Goal: Task Accomplishment & Management: Use online tool/utility

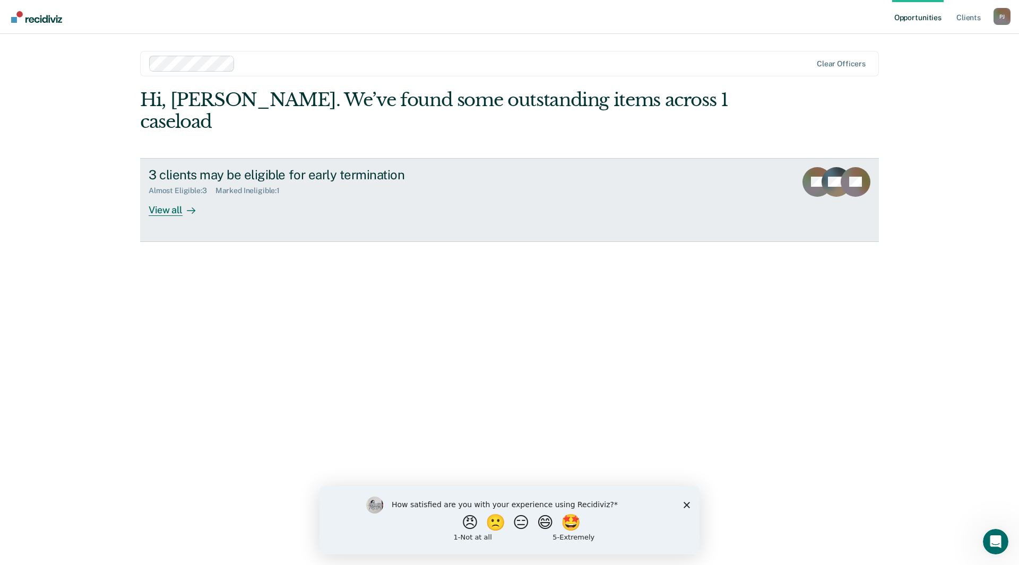
click at [178, 195] on div "View all" at bounding box center [178, 205] width 59 height 21
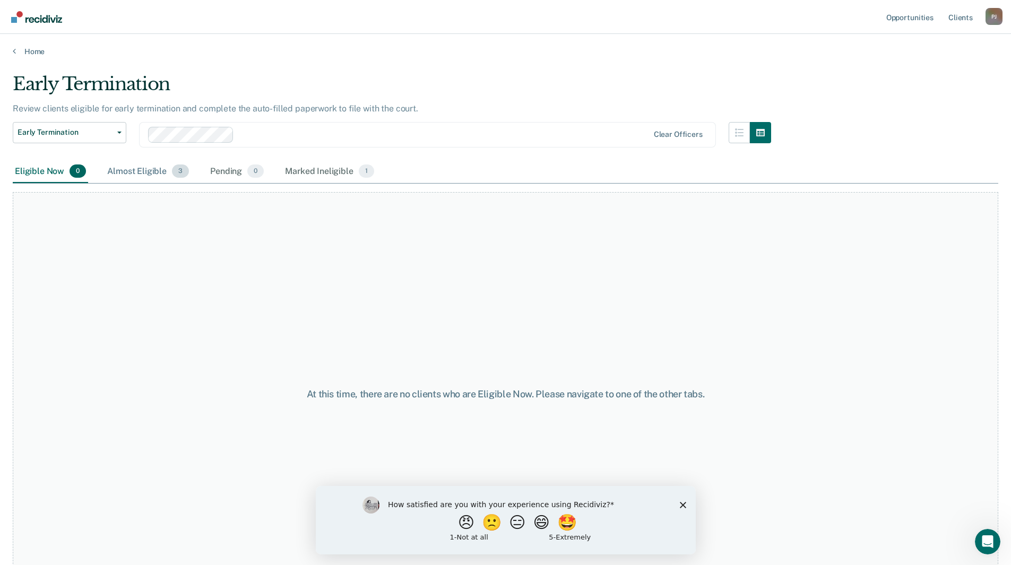
click at [149, 172] on div "Almost Eligible 3" at bounding box center [148, 171] width 86 height 23
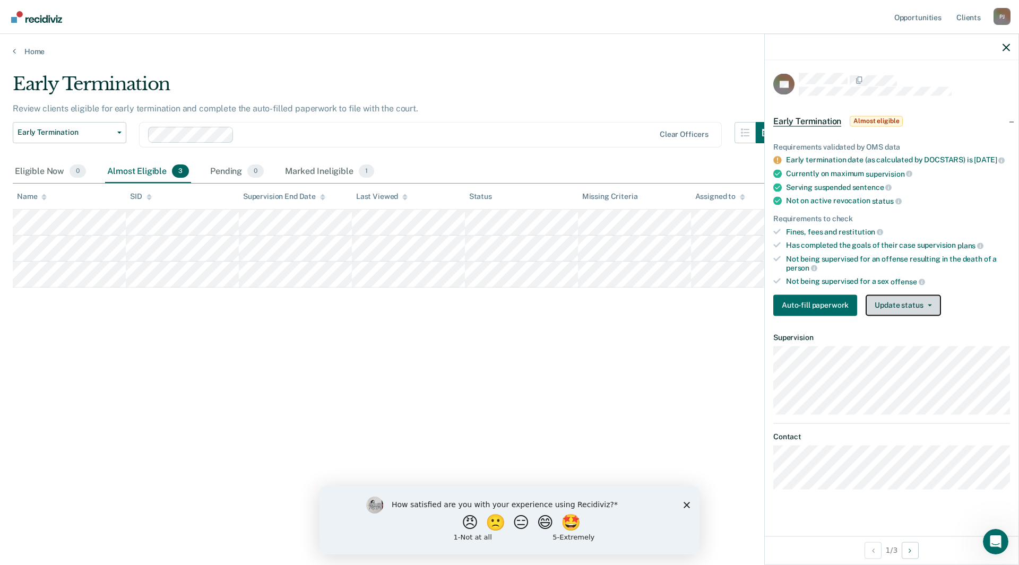
click at [895, 313] on button "Update status" at bounding box center [903, 305] width 75 height 21
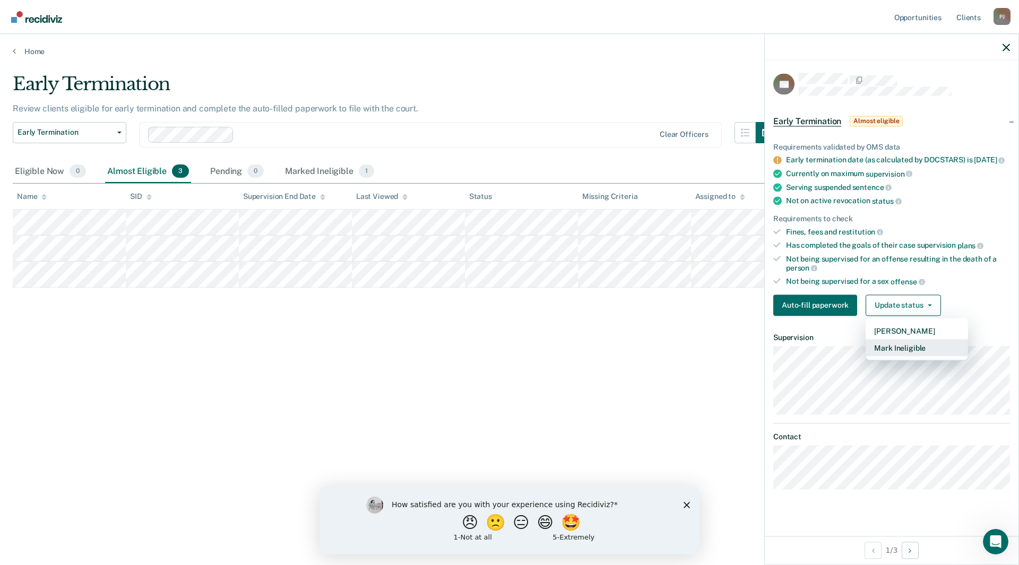
click at [891, 356] on button "Mark Ineligible" at bounding box center [917, 347] width 102 height 17
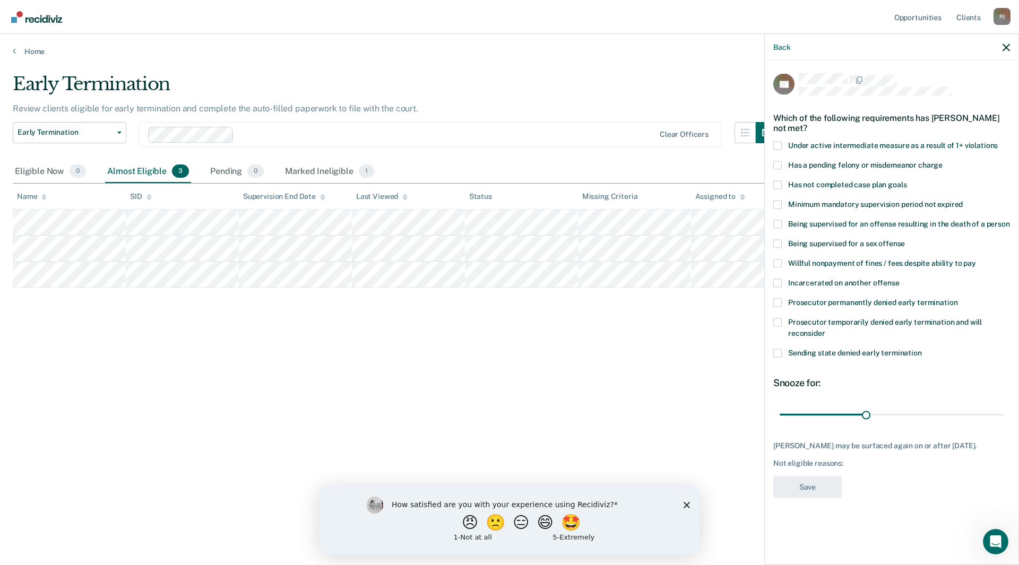
click at [779, 242] on span at bounding box center [777, 243] width 8 height 8
click at [905, 239] on input "Being supervised for a sex offense" at bounding box center [905, 239] width 0 height 0
click at [801, 483] on button "Save" at bounding box center [807, 487] width 68 height 22
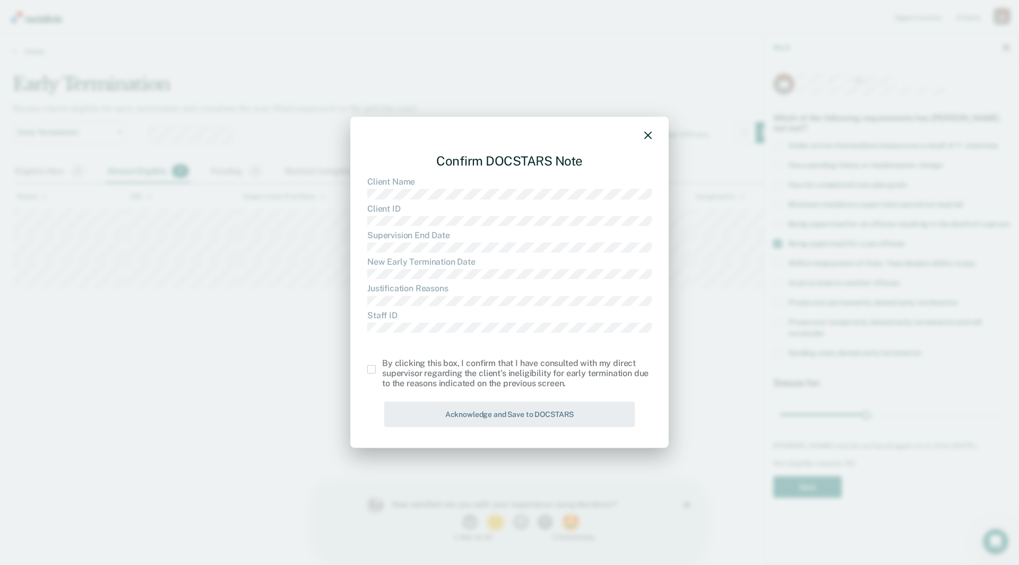
click at [373, 368] on span at bounding box center [371, 369] width 8 height 8
click at [382, 365] on input "checkbox" at bounding box center [382, 365] width 0 height 0
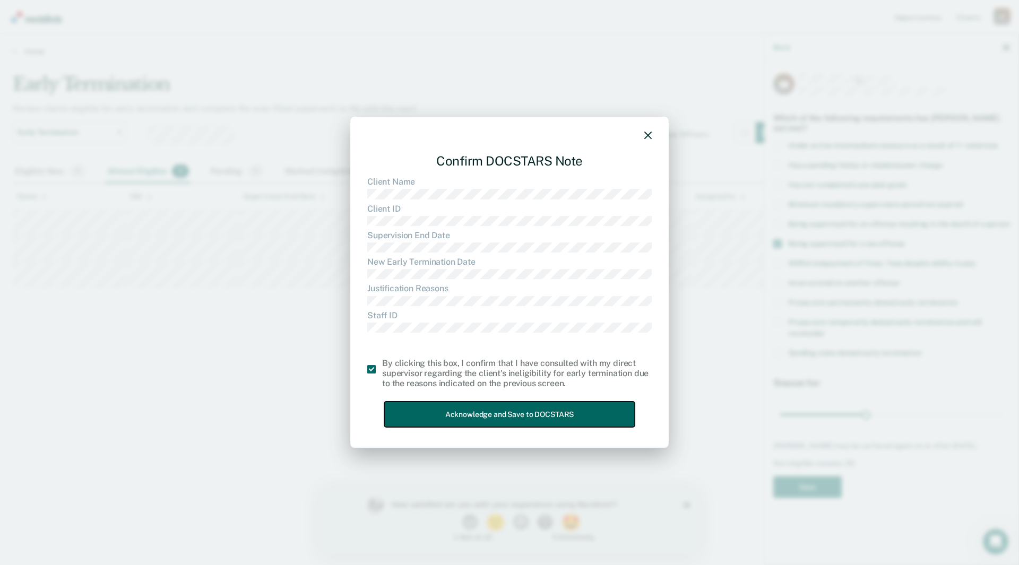
click at [525, 420] on button "Acknowledge and Save to DOCSTARS" at bounding box center [509, 415] width 250 height 26
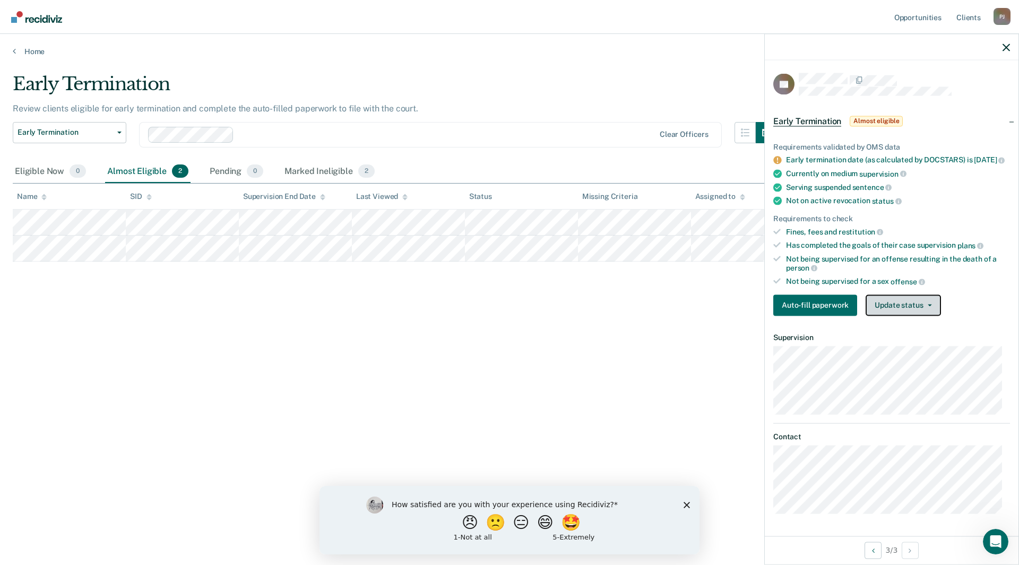
click at [907, 313] on button "Update status" at bounding box center [903, 305] width 75 height 21
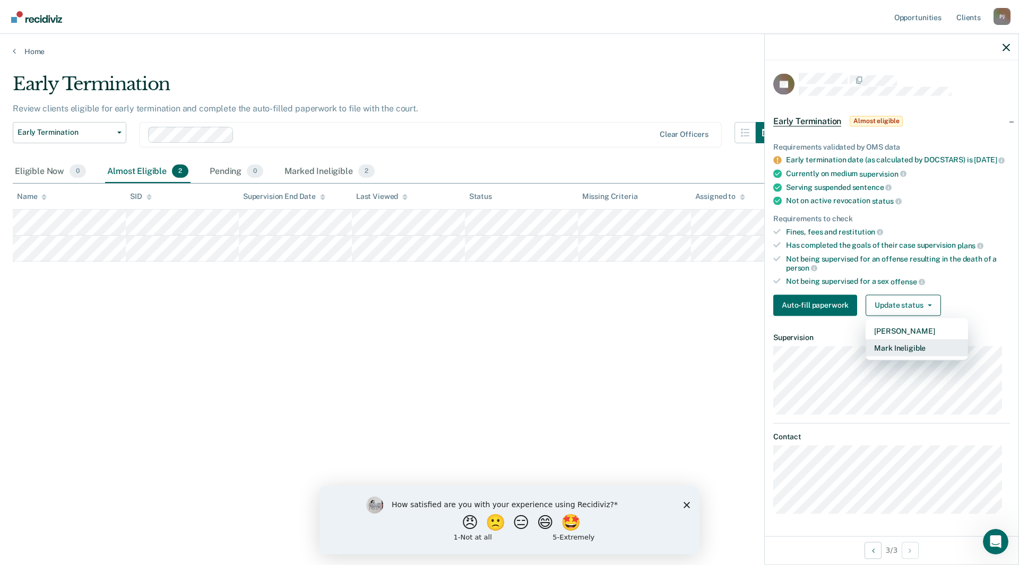
click at [894, 355] on button "Mark Ineligible" at bounding box center [917, 347] width 102 height 17
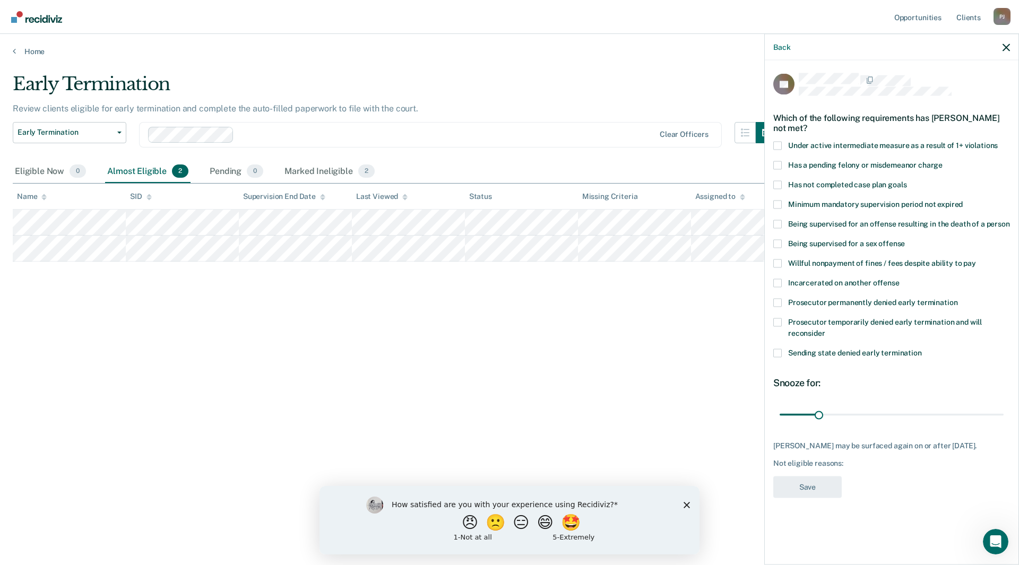
click at [778, 241] on span at bounding box center [777, 243] width 8 height 8
click at [905, 239] on input "Being supervised for a sex offense" at bounding box center [905, 239] width 0 height 0
click at [806, 484] on button "Save" at bounding box center [807, 487] width 68 height 22
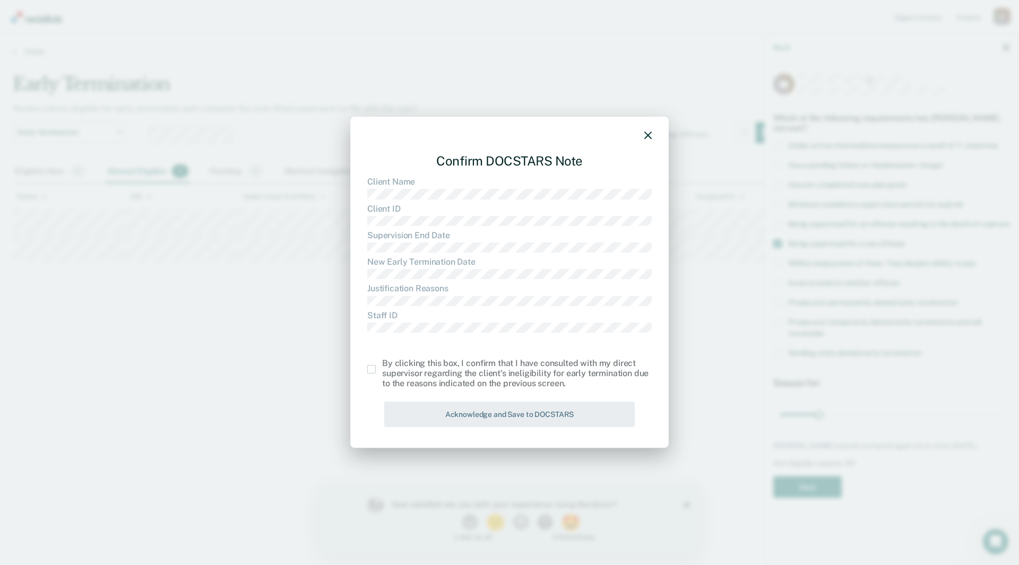
click at [373, 370] on span at bounding box center [371, 369] width 8 height 8
click at [382, 365] on input "checkbox" at bounding box center [382, 365] width 0 height 0
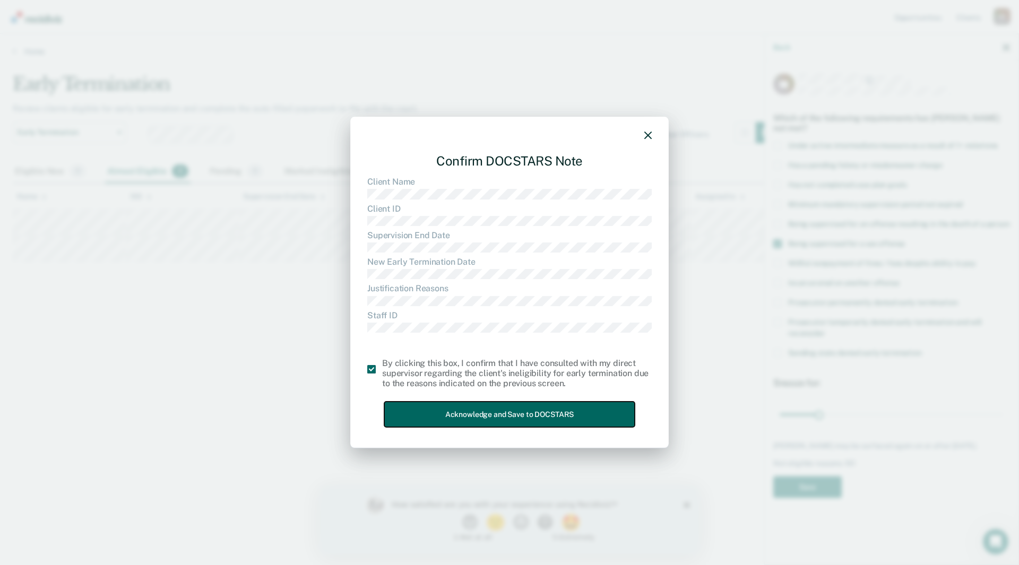
click at [437, 407] on button "Acknowledge and Save to DOCSTARS" at bounding box center [509, 415] width 250 height 26
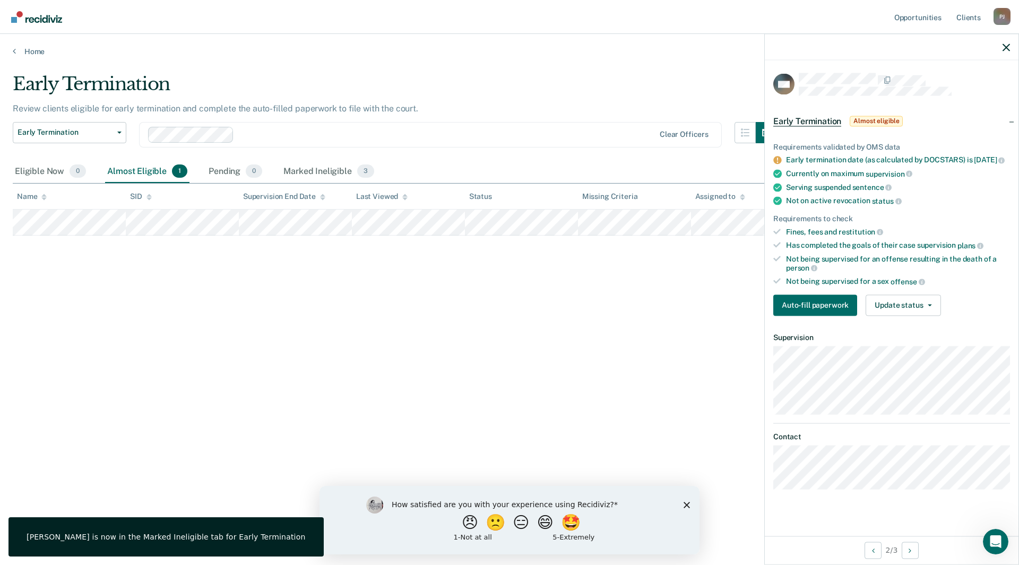
click at [497, 362] on div "Early Termination Review clients eligible for early termination and complete th…" at bounding box center [509, 279] width 993 height 412
